Goal: Task Accomplishment & Management: Manage account settings

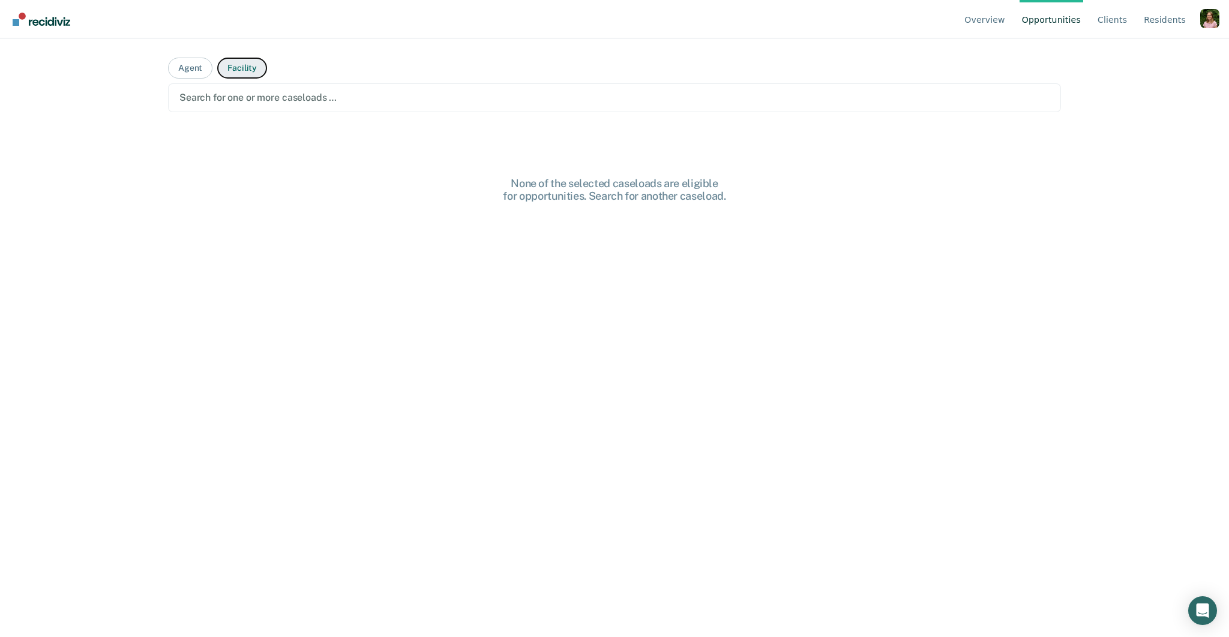
click at [233, 70] on button "Facility" at bounding box center [242, 68] width 50 height 21
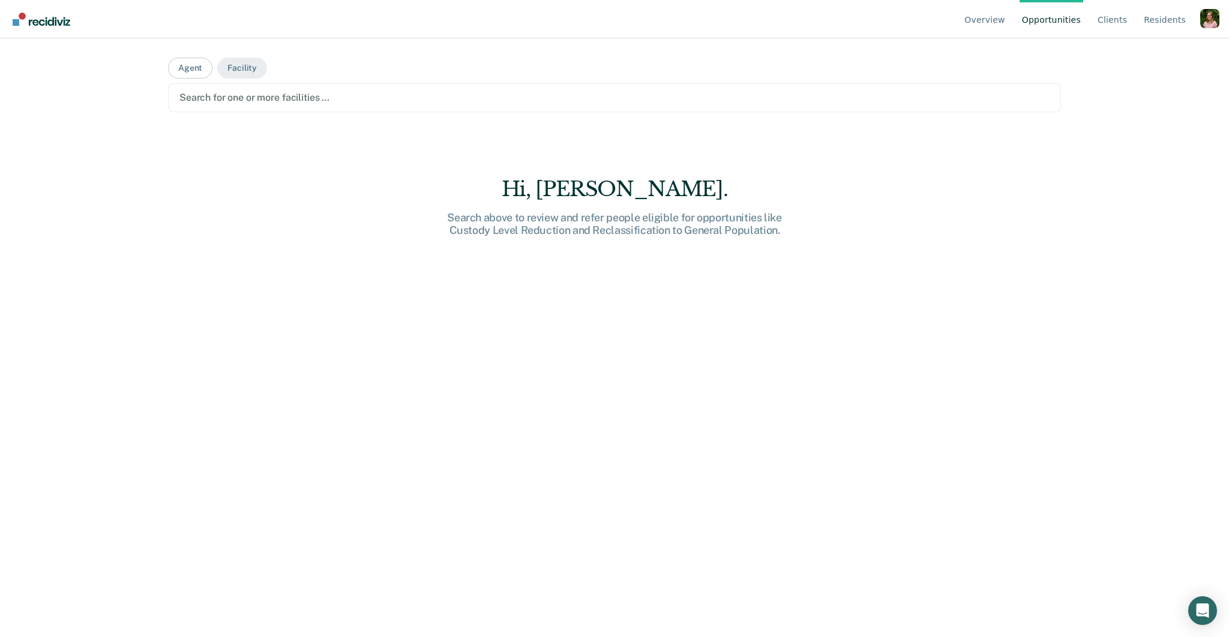
click at [288, 96] on div at bounding box center [614, 98] width 870 height 14
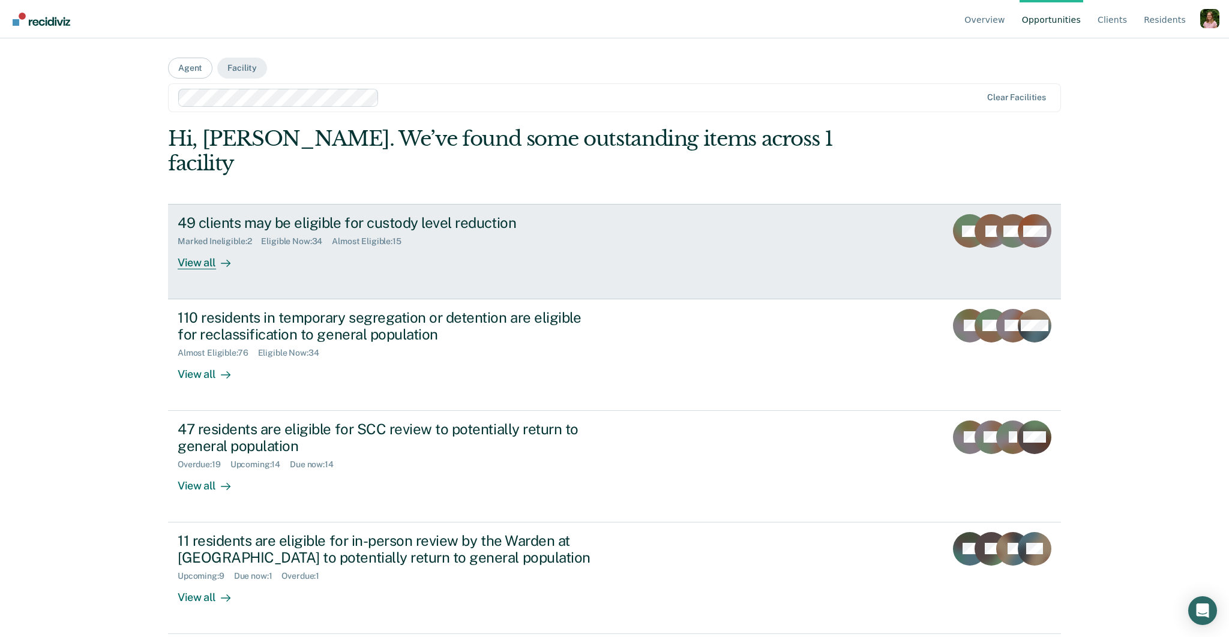
click at [487, 232] on div "Marked Ineligible : 2 Eligible Now : 34 Almost Eligible : 15" at bounding box center [388, 239] width 421 height 15
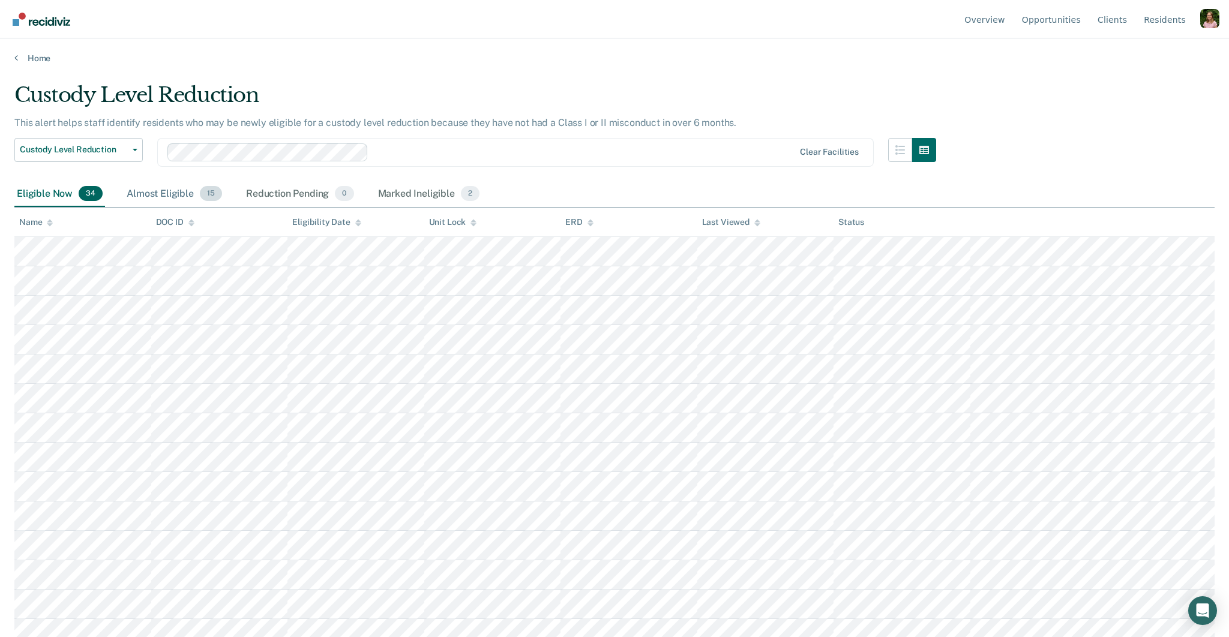
click at [175, 190] on div "Almost Eligible 15" at bounding box center [174, 194] width 100 height 26
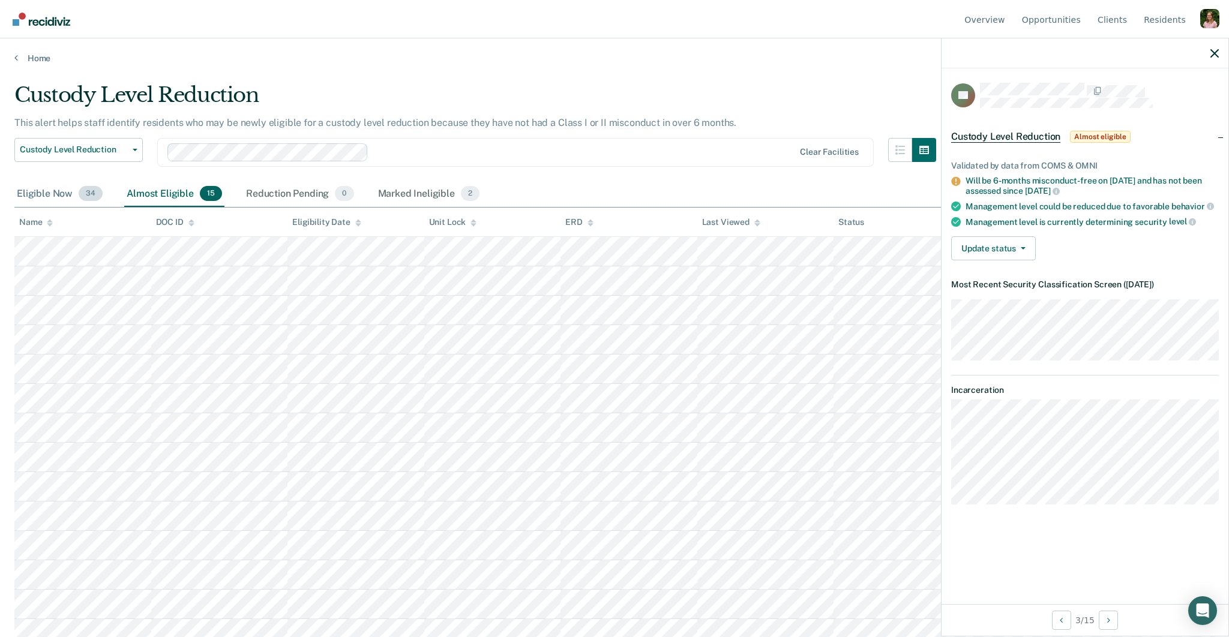
click at [44, 193] on div "Eligible Now 34" at bounding box center [59, 194] width 91 height 26
drag, startPoint x: 1182, startPoint y: 220, endPoint x: 988, endPoint y: 223, distance: 194.4
click at [957, 219] on li "Management level is currently determining security level" at bounding box center [1085, 222] width 268 height 11
copy div "Management level is currently determining security level"
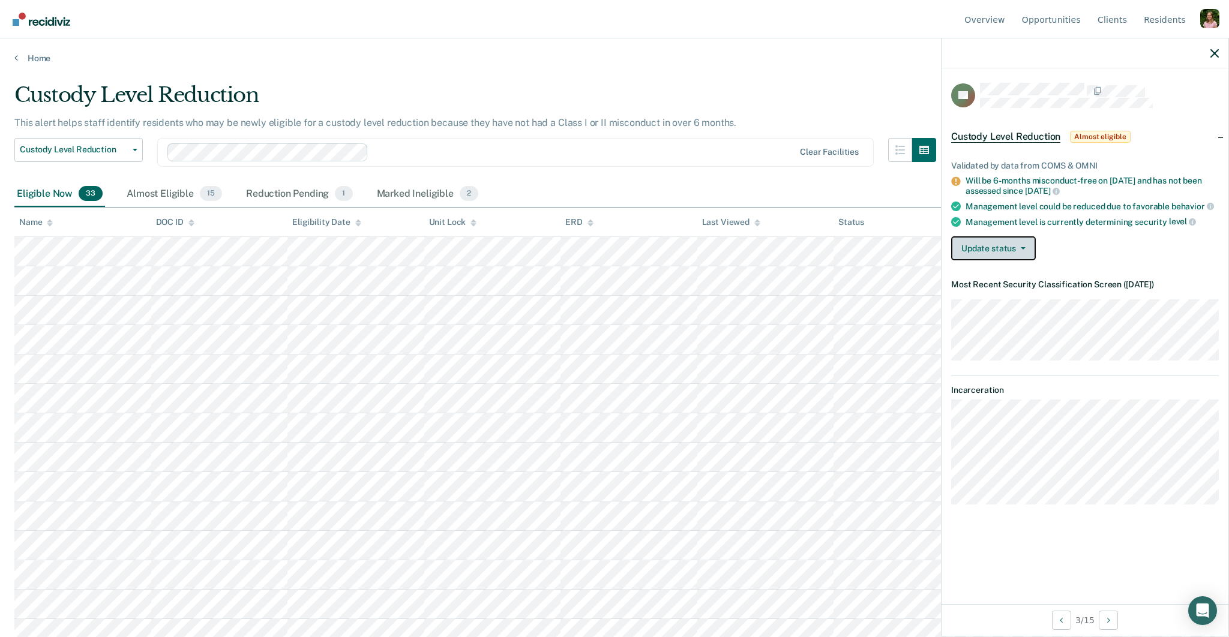
click at [1026, 248] on button "Update status" at bounding box center [993, 248] width 85 height 24
click at [1025, 299] on button "Mark Ineligible" at bounding box center [1009, 296] width 116 height 19
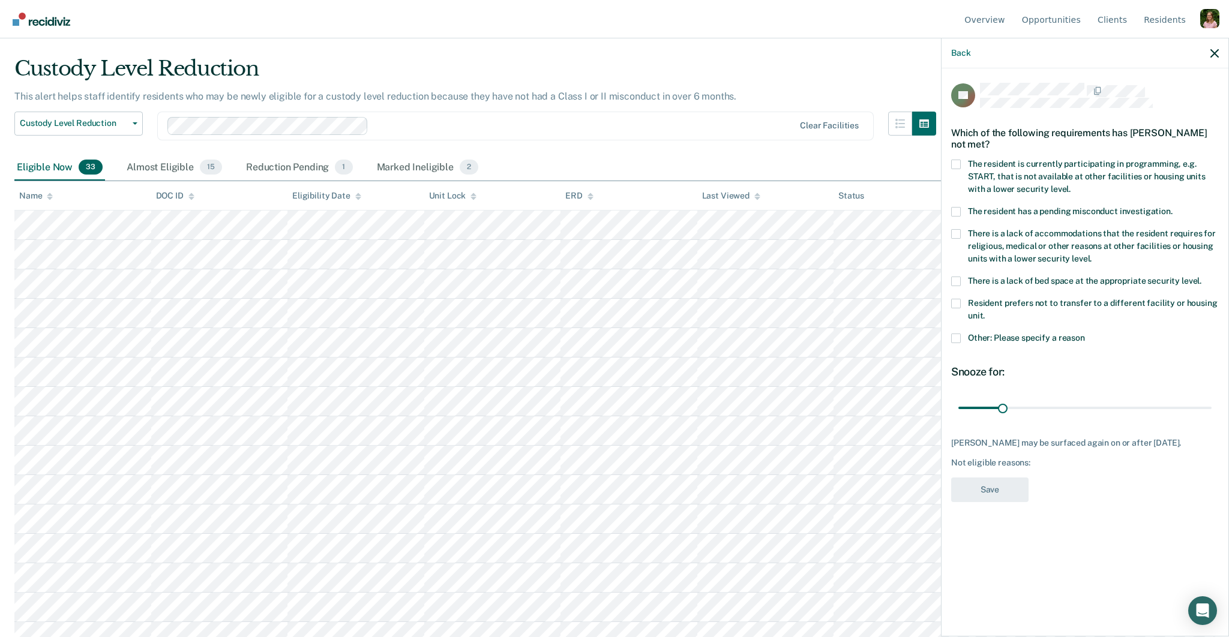
scroll to position [26, 0]
click at [1038, 341] on span "Other: Please specify a reason" at bounding box center [1026, 338] width 117 height 10
click at [1085, 334] on input "Other: Please specify a reason" at bounding box center [1085, 334] width 0 height 0
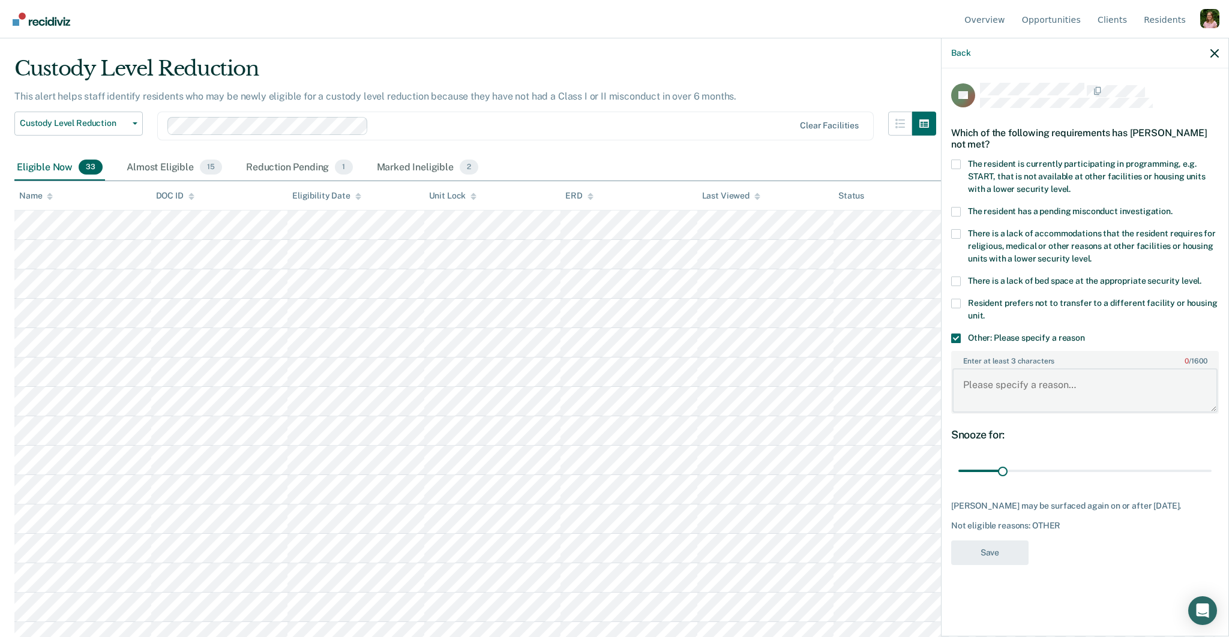
click at [1042, 383] on textarea "Enter at least 3 characters 0 / 1600" at bounding box center [1084, 390] width 265 height 44
type textarea "d"
click at [1046, 467] on input "range" at bounding box center [1084, 471] width 253 height 21
click at [1108, 465] on input "range" at bounding box center [1084, 471] width 253 height 21
click at [1169, 467] on input "range" at bounding box center [1084, 471] width 253 height 21
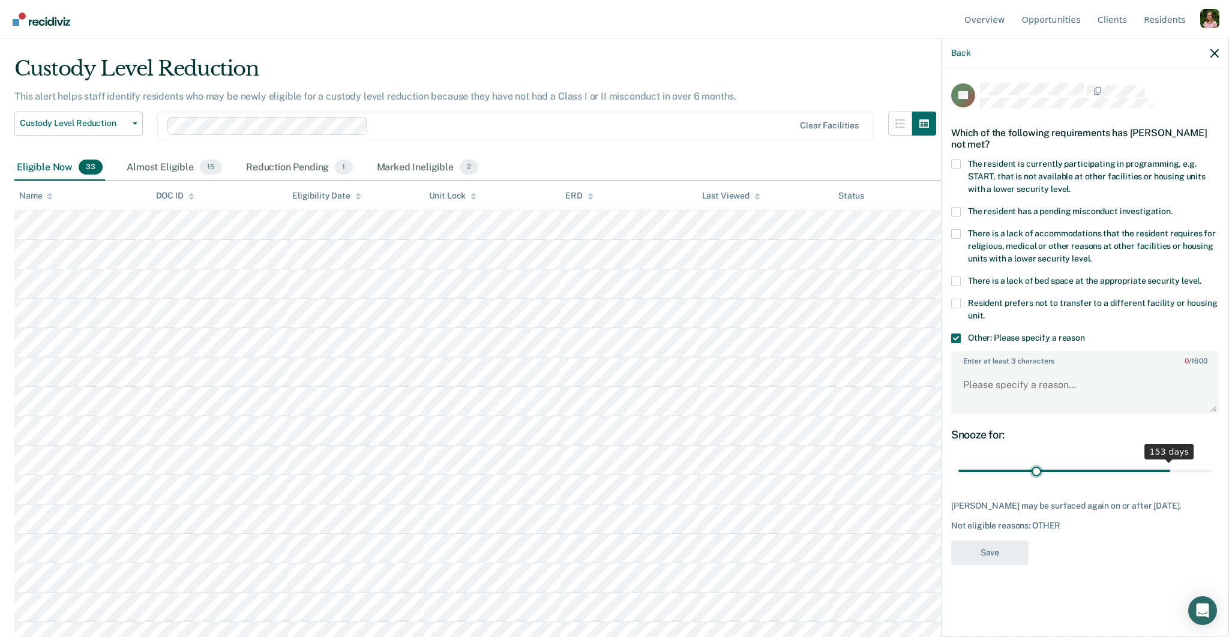
type input "55"
click at [1036, 472] on input "range" at bounding box center [1084, 471] width 253 height 21
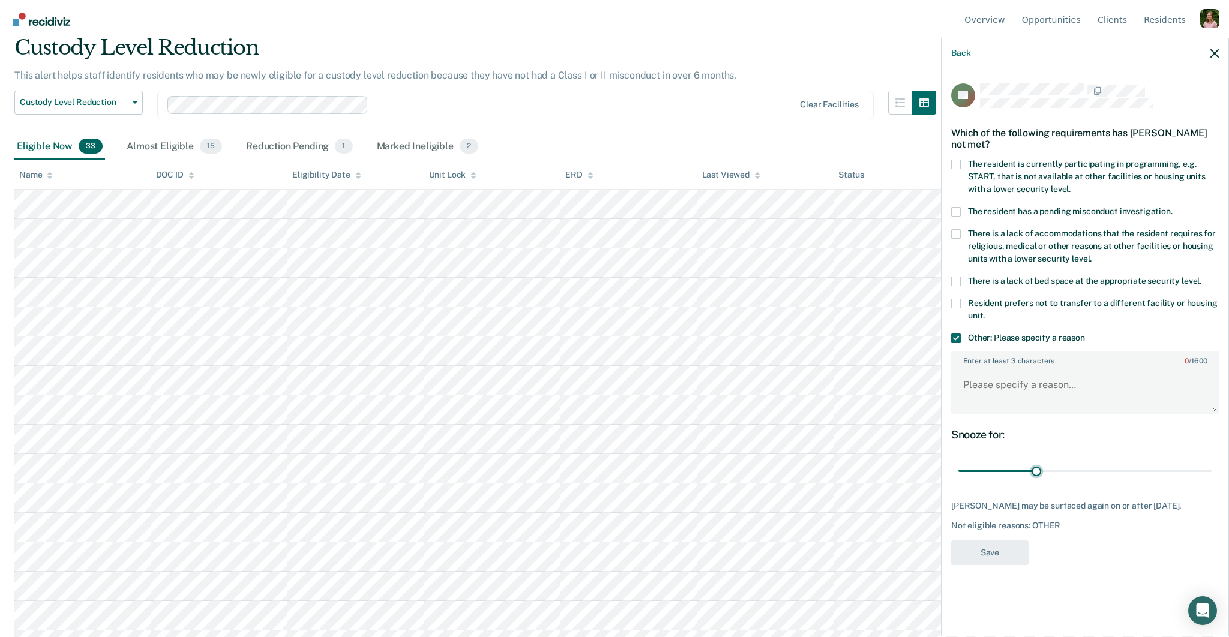
scroll to position [68, 0]
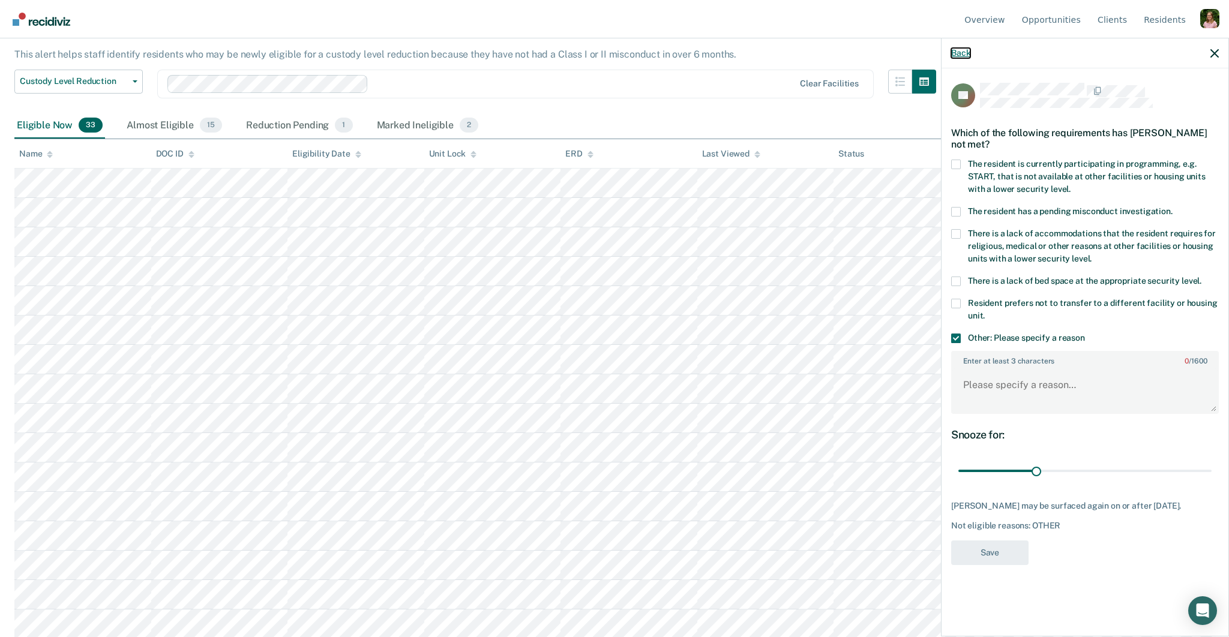
click at [956, 52] on button "Back" at bounding box center [960, 53] width 19 height 10
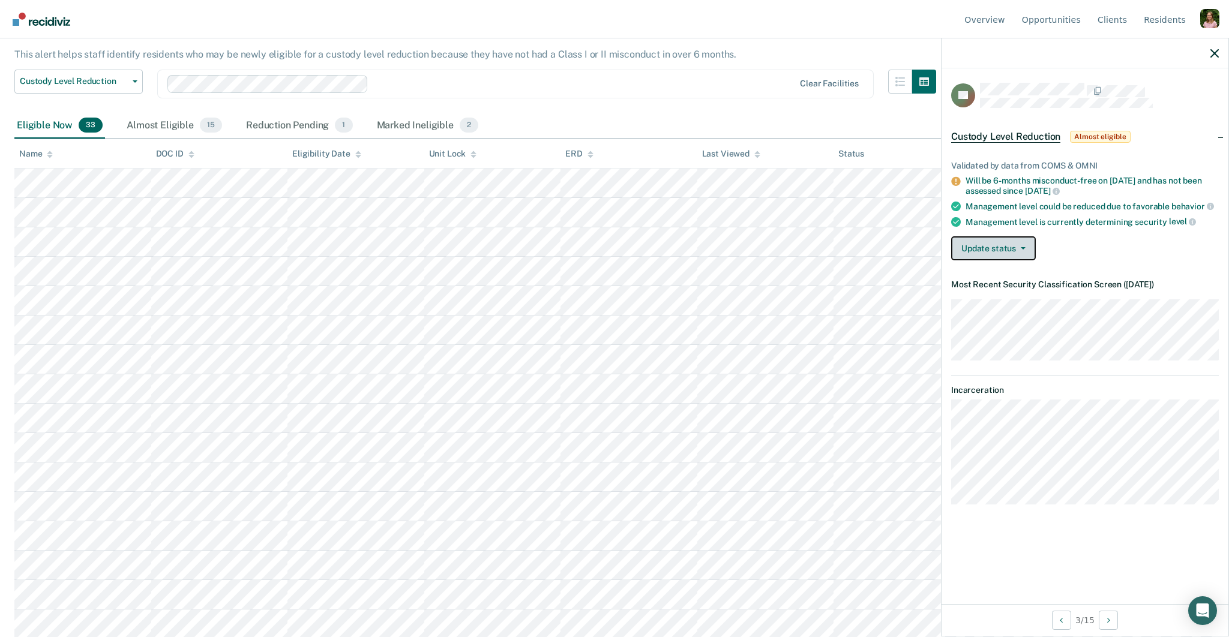
click at [1016, 247] on span "button" at bounding box center [1021, 248] width 10 height 2
click at [1018, 271] on button "Mark Reduction Pending" at bounding box center [1009, 277] width 116 height 19
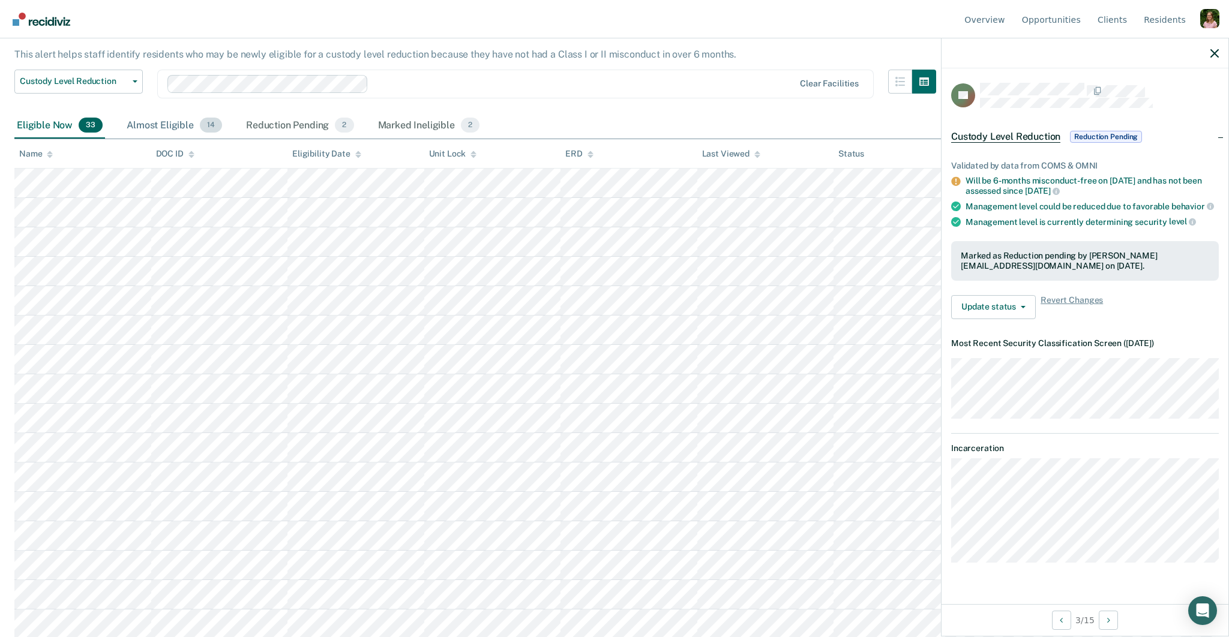
click at [187, 126] on div "Almost Eligible 14" at bounding box center [174, 126] width 100 height 26
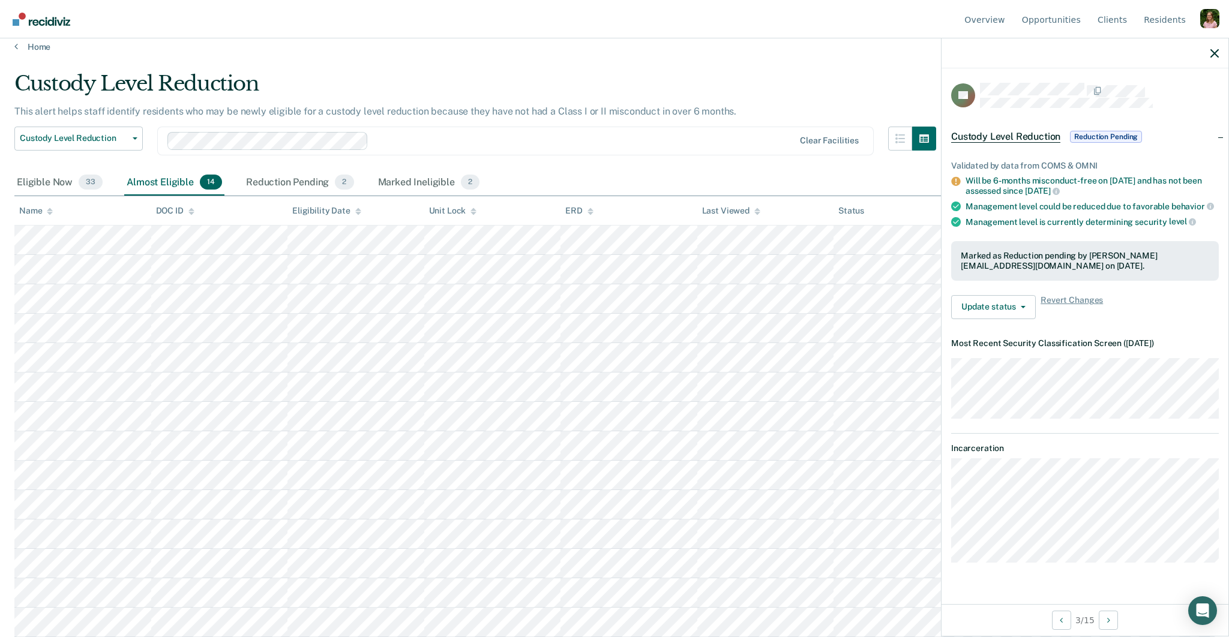
scroll to position [10, 0]
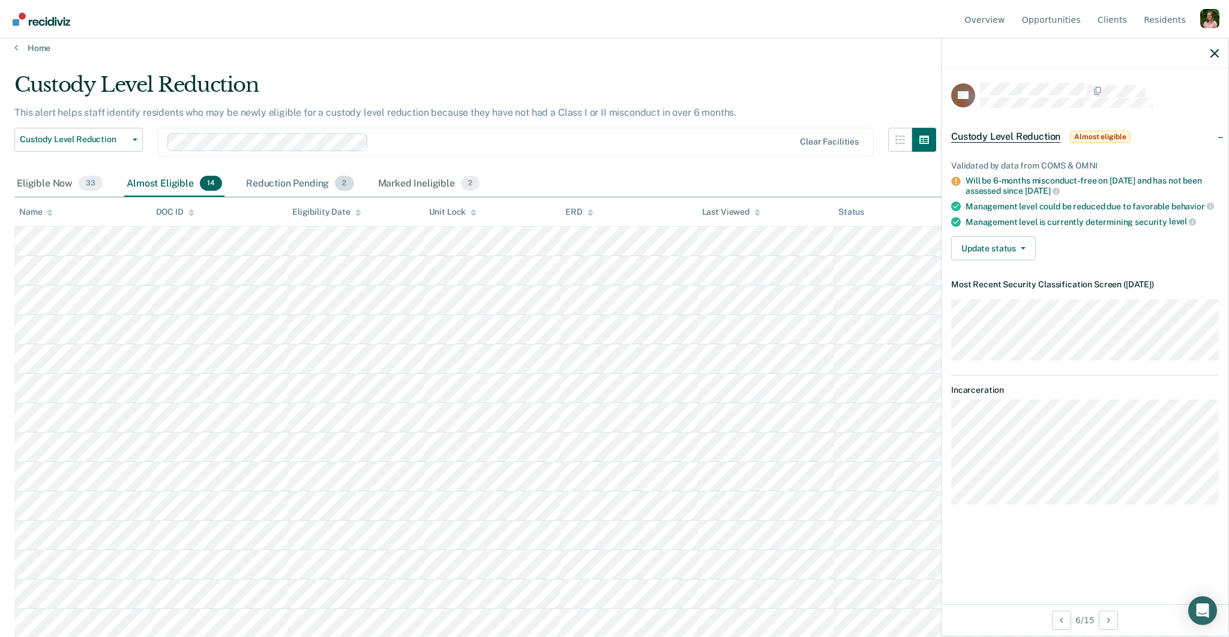
click at [308, 190] on div "Reduction Pending 2" at bounding box center [300, 184] width 113 height 26
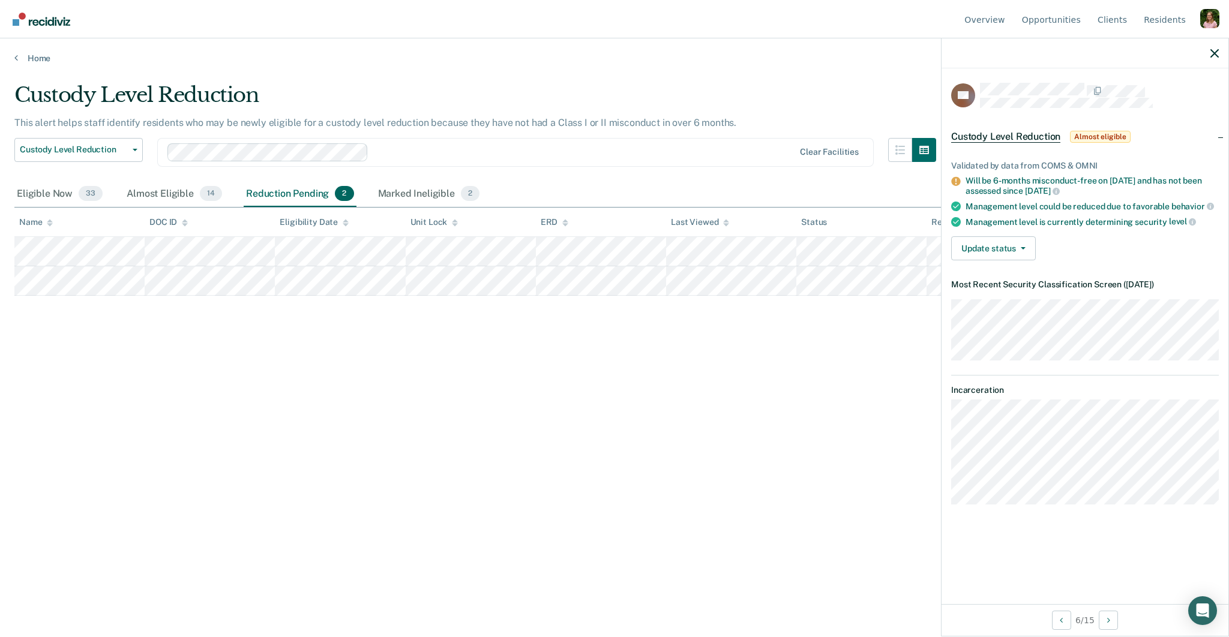
scroll to position [0, 0]
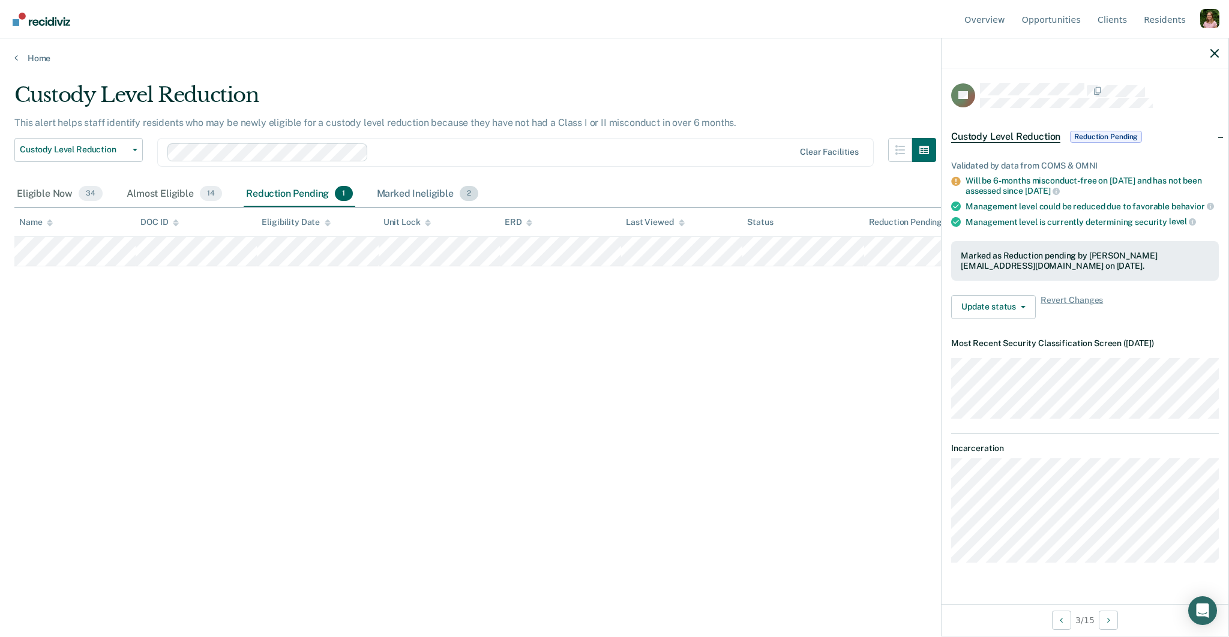
click at [415, 195] on div "Marked Ineligible 2" at bounding box center [427, 194] width 107 height 26
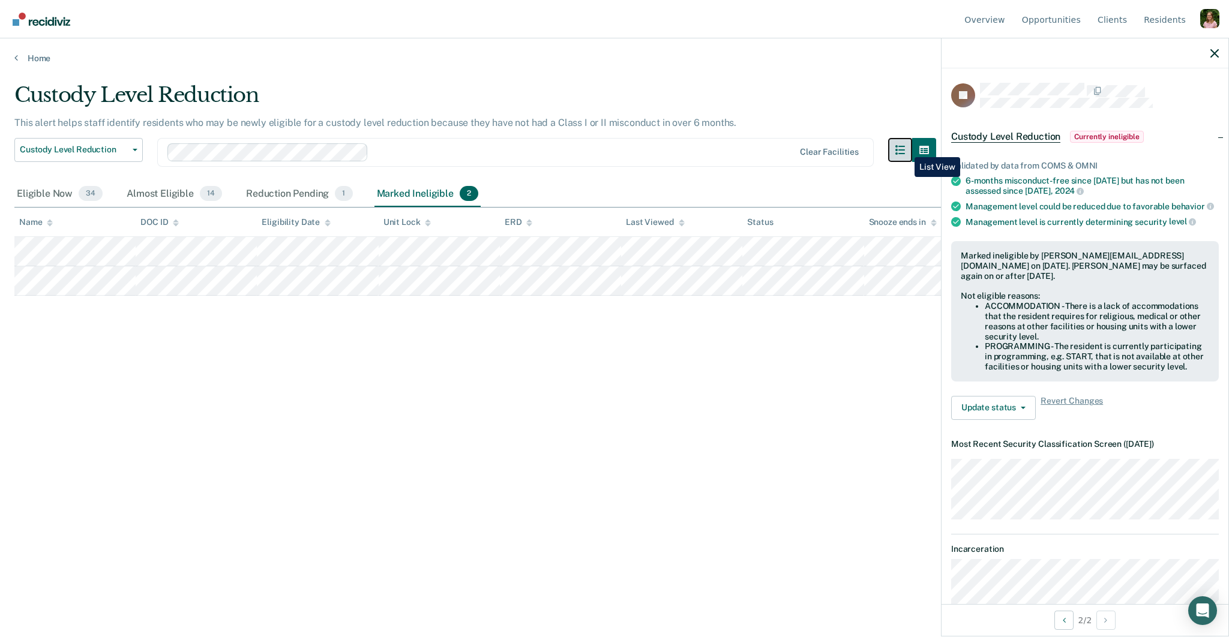
click at [905, 148] on button "button" at bounding box center [900, 150] width 24 height 24
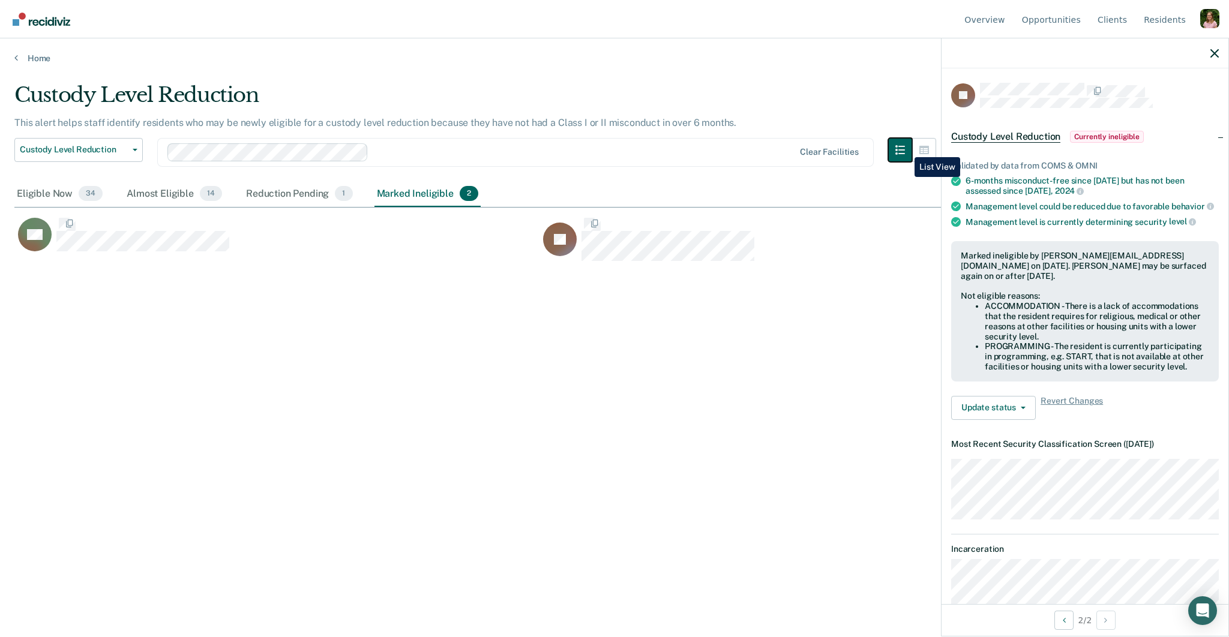
scroll to position [464, 1200]
click at [913, 148] on button "button" at bounding box center [924, 150] width 24 height 24
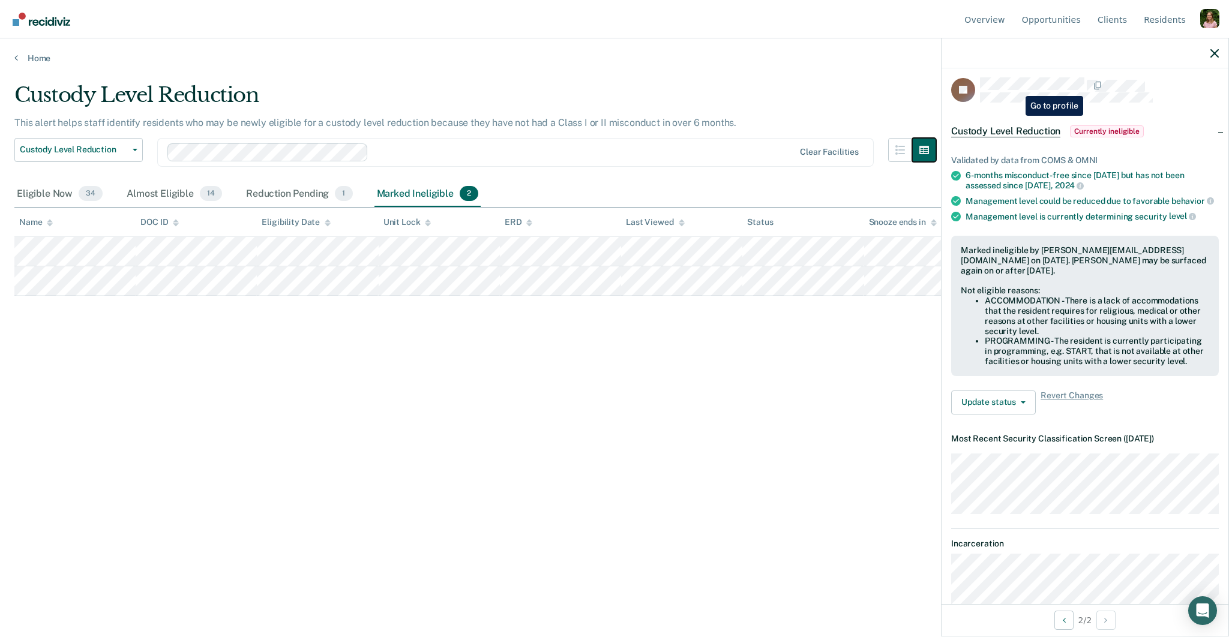
scroll to position [7, 0]
click at [1019, 404] on button "Update status" at bounding box center [993, 401] width 85 height 24
click at [1053, 391] on span "Revert Changes" at bounding box center [1071, 401] width 62 height 24
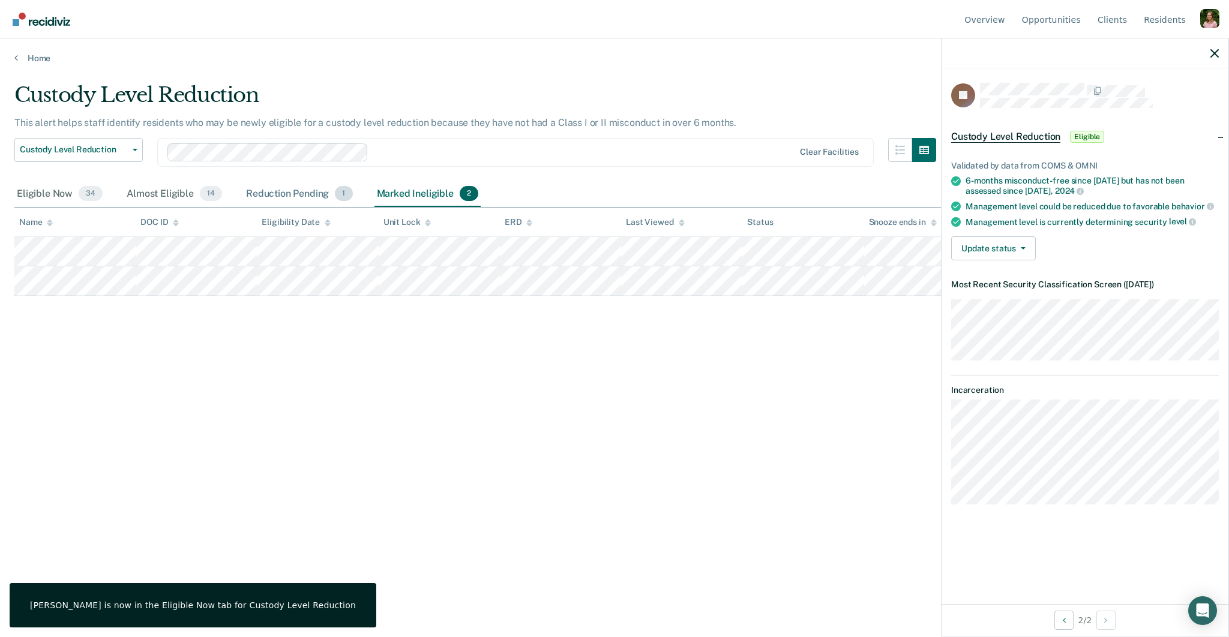
click at [283, 194] on div "Reduction Pending 1" at bounding box center [300, 194] width 112 height 26
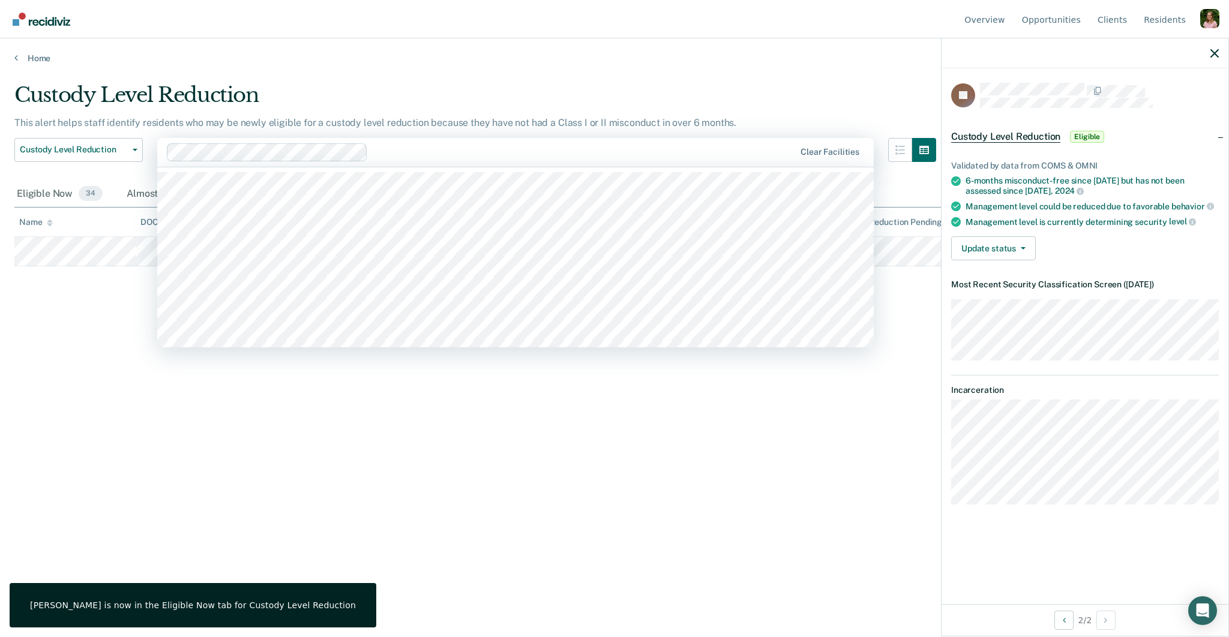
click at [398, 152] on div at bounding box center [584, 152] width 422 height 14
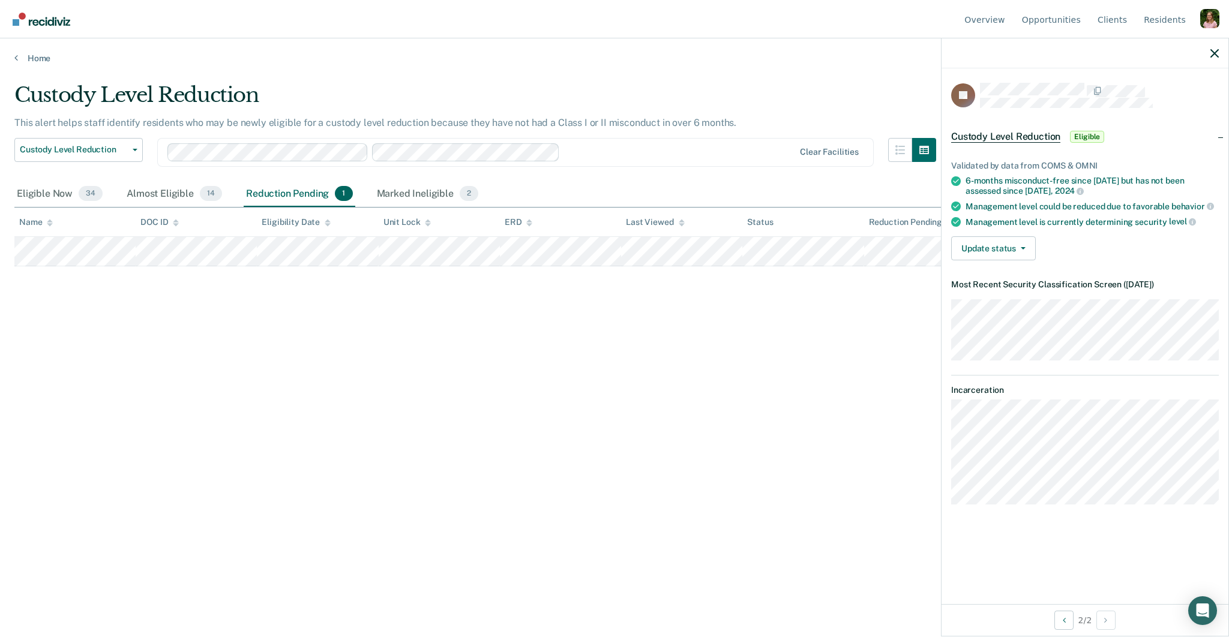
click at [594, 158] on div at bounding box center [481, 152] width 628 height 18
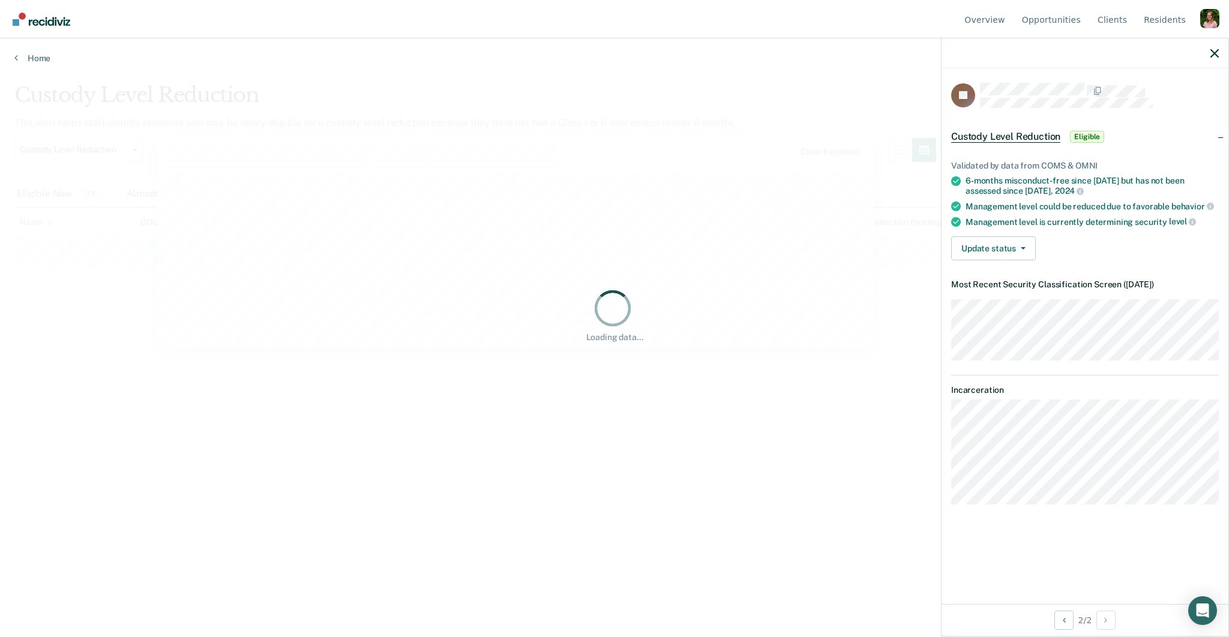
click at [559, 317] on div "Loading data..." at bounding box center [615, 314] width 1162 height 55
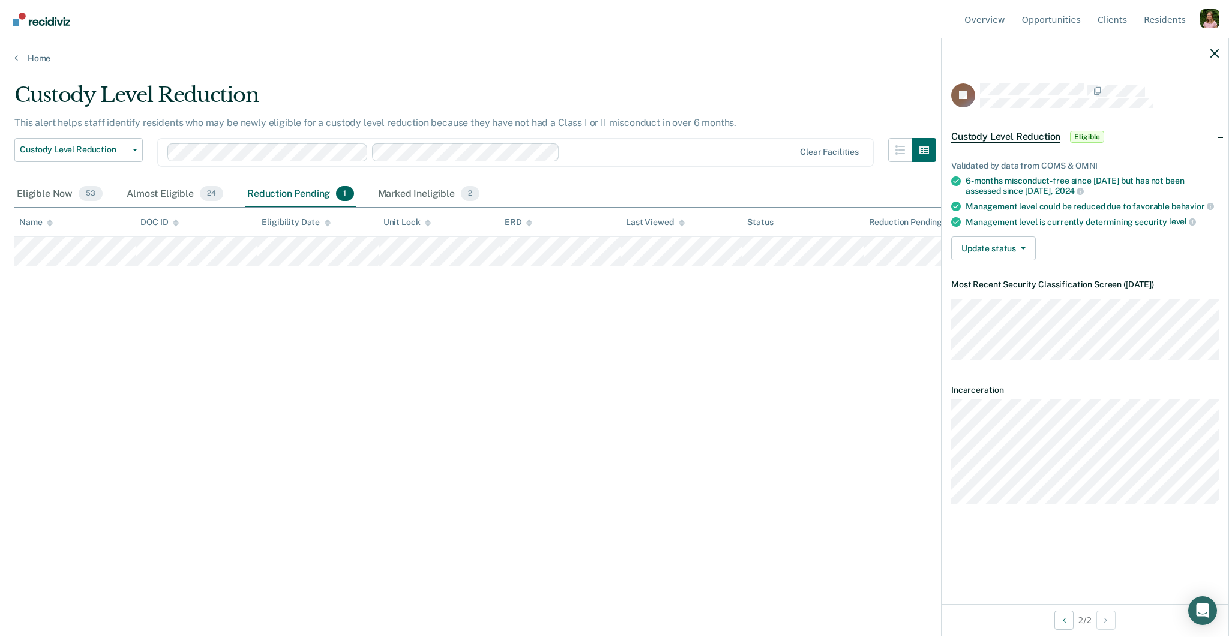
click at [599, 136] on div "This alert helps staff identify residents who may be newly eligible for a custo…" at bounding box center [475, 127] width 922 height 21
click at [602, 146] on div at bounding box center [679, 152] width 229 height 14
click at [52, 195] on div "Eligible Now 53" at bounding box center [59, 194] width 91 height 26
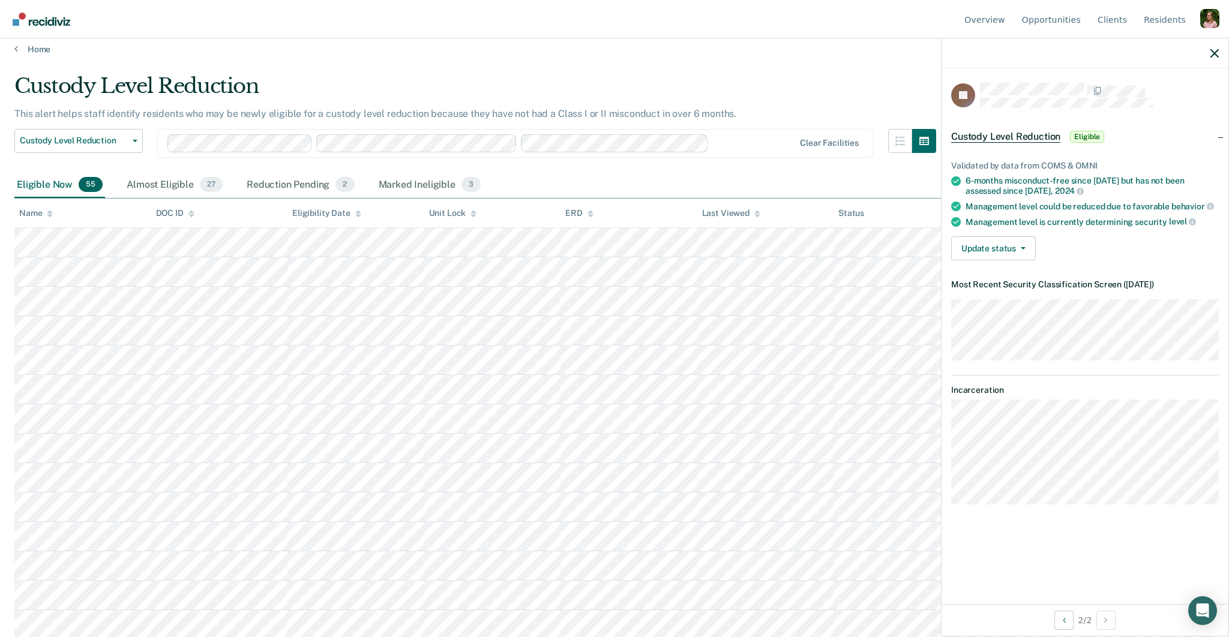
scroll to position [5, 0]
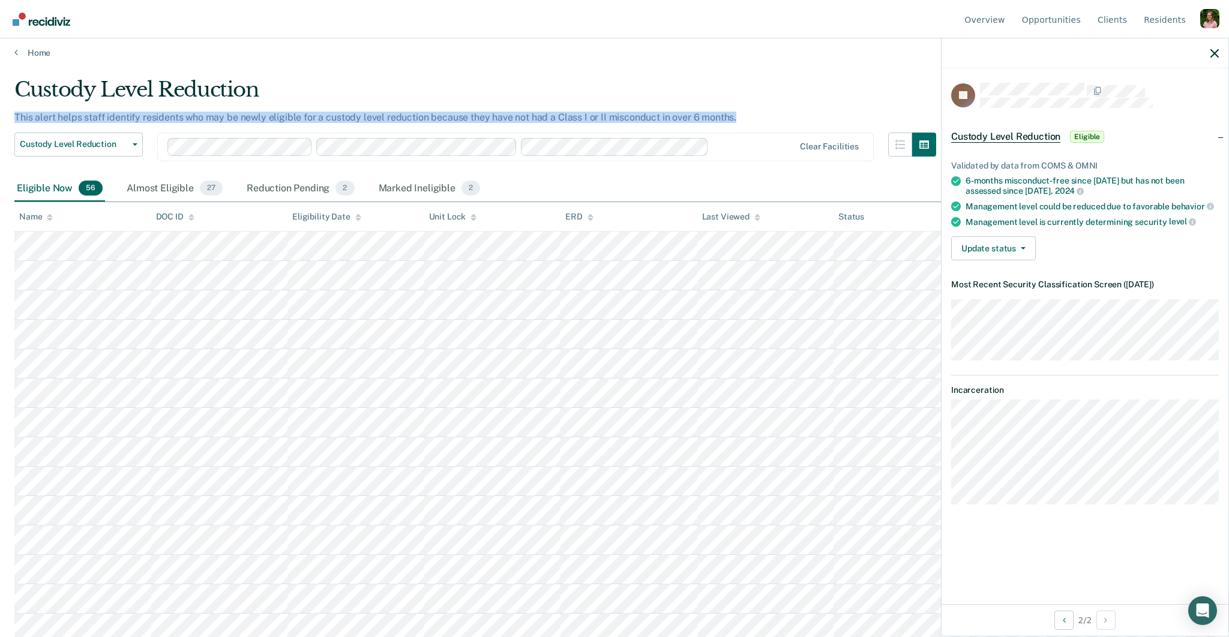
drag, startPoint x: 736, startPoint y: 118, endPoint x: 27, endPoint y: 118, distance: 709.1
click at [12, 118] on main "Custody Level Reduction This alert helps staff identify residents who may be ne…" at bounding box center [614, 343] width 1229 height 570
copy p "This alert helps staff identify residents who may be newly eligible for a custo…"
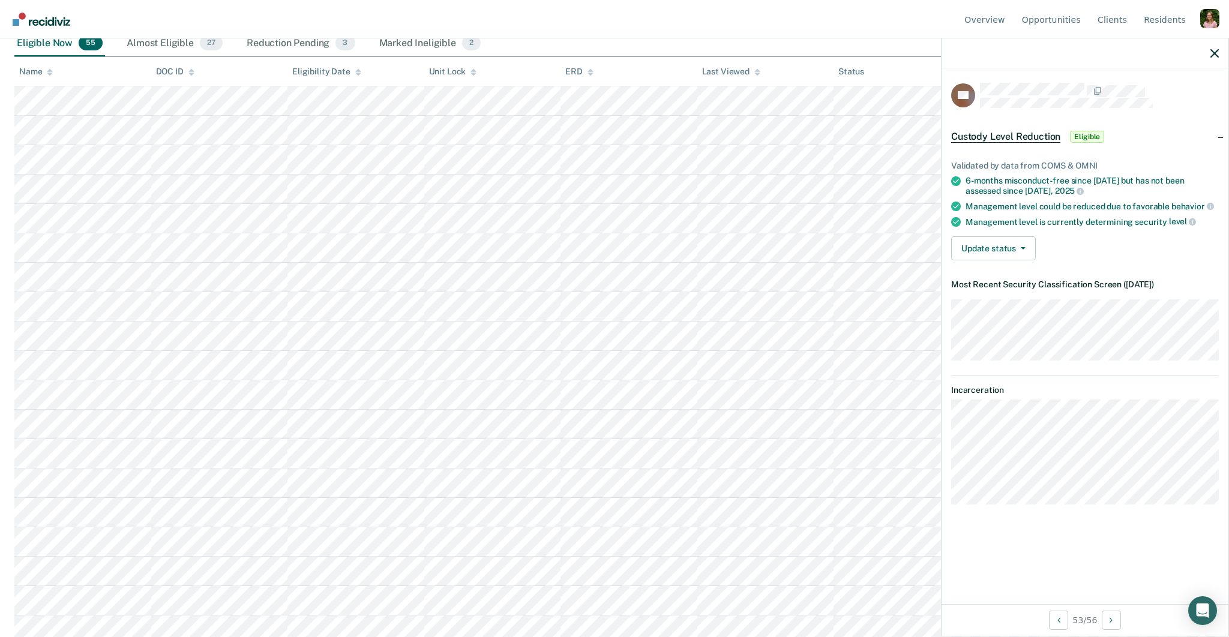
scroll to position [0, 0]
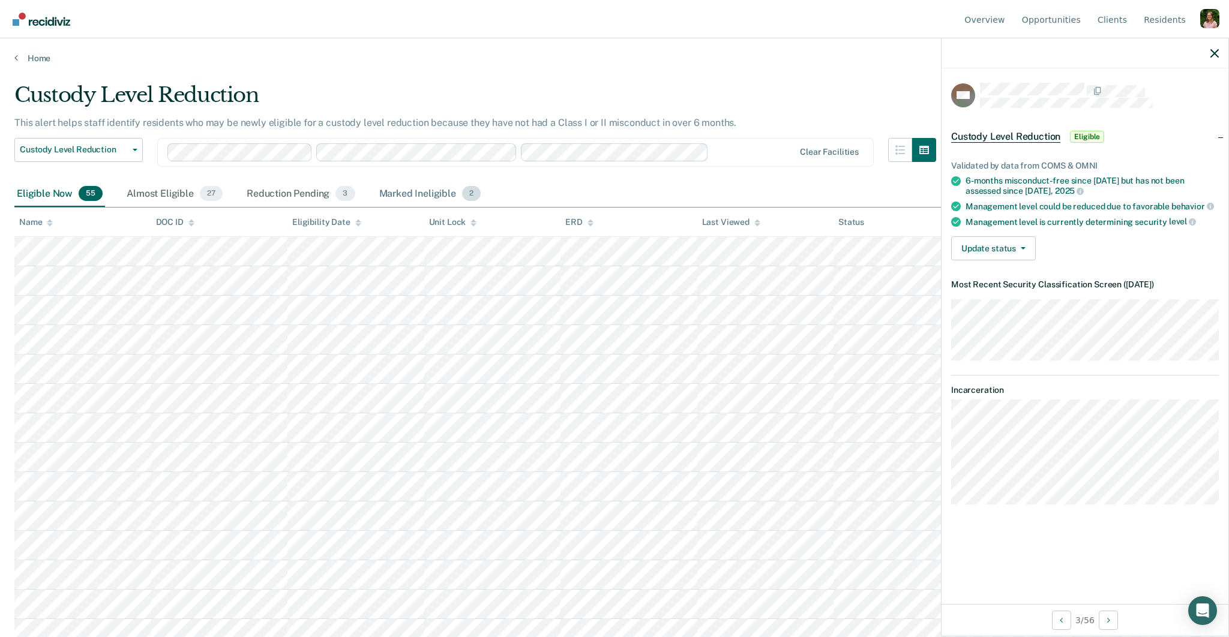
click at [406, 199] on div "Marked Ineligible 2" at bounding box center [430, 194] width 107 height 26
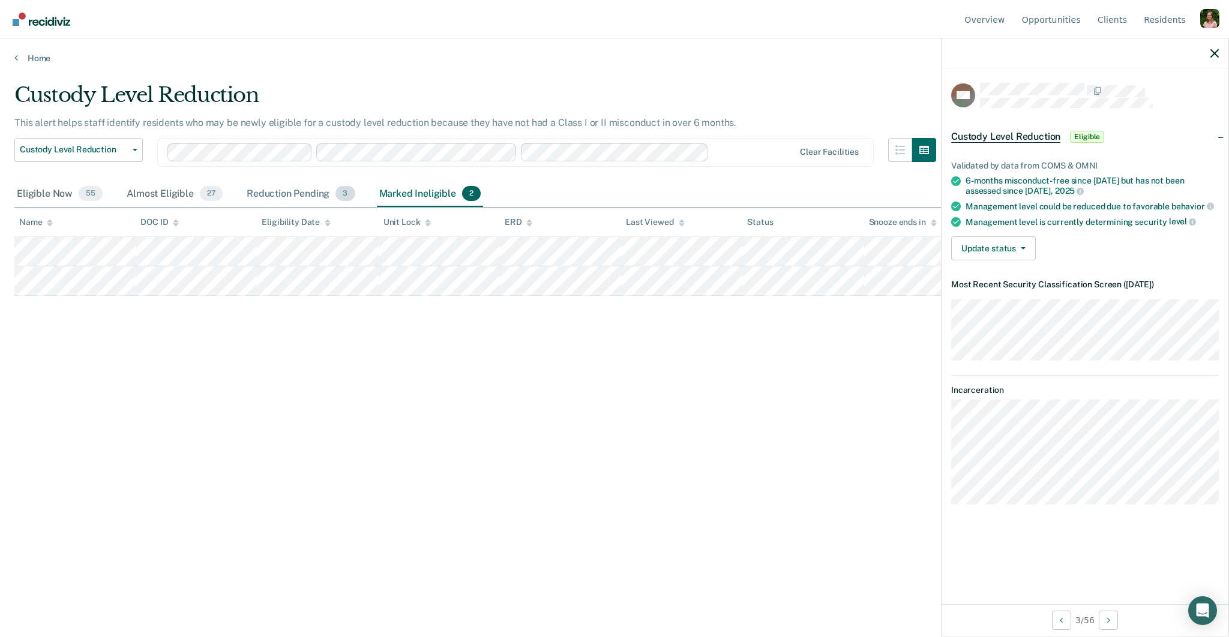
click at [316, 198] on div "Reduction Pending 3" at bounding box center [300, 194] width 113 height 26
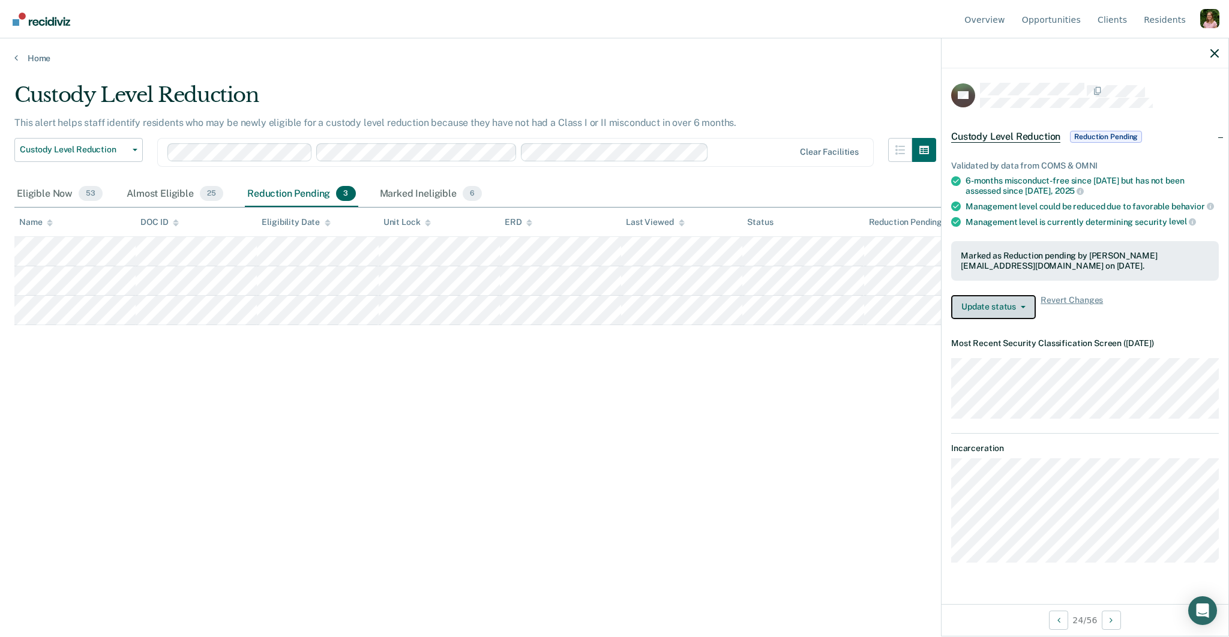
click at [1009, 305] on button "Update status" at bounding box center [993, 307] width 85 height 24
click at [1132, 311] on div "Update status Revert from Reduction Pending Mark Ineligible Revert Changes" at bounding box center [1085, 307] width 268 height 24
click at [1010, 303] on button "Update status" at bounding box center [993, 307] width 85 height 24
click at [888, 440] on div "Custody Level Reduction This alert helps staff identify residents who may be ne…" at bounding box center [614, 315] width 1200 height 464
